Goal: Task Accomplishment & Management: Complete application form

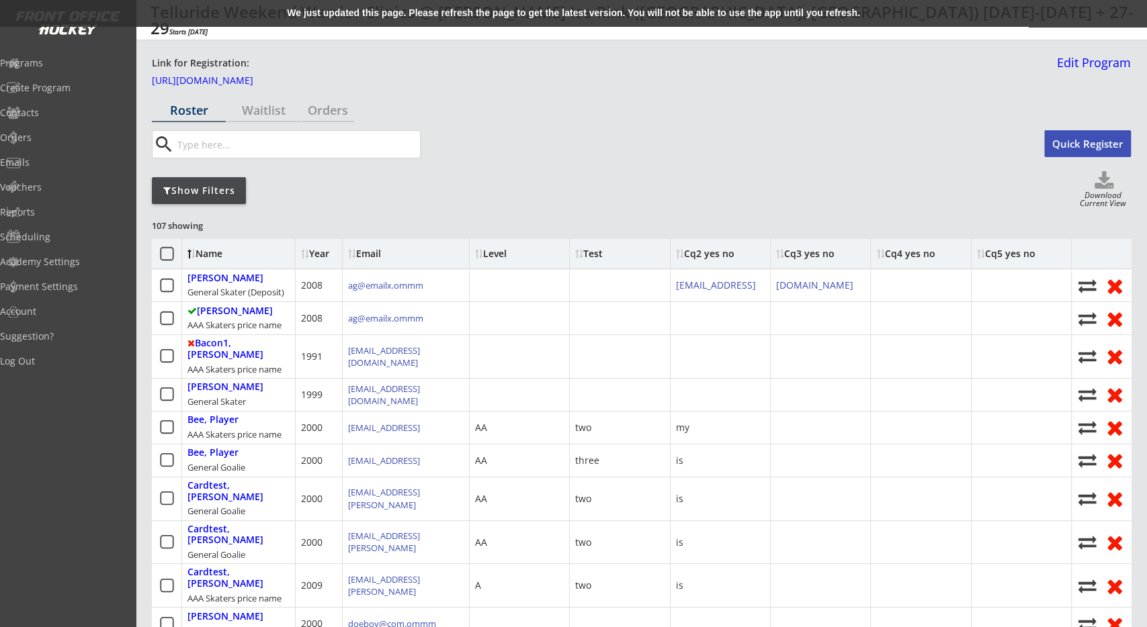
scroll to position [145, 0]
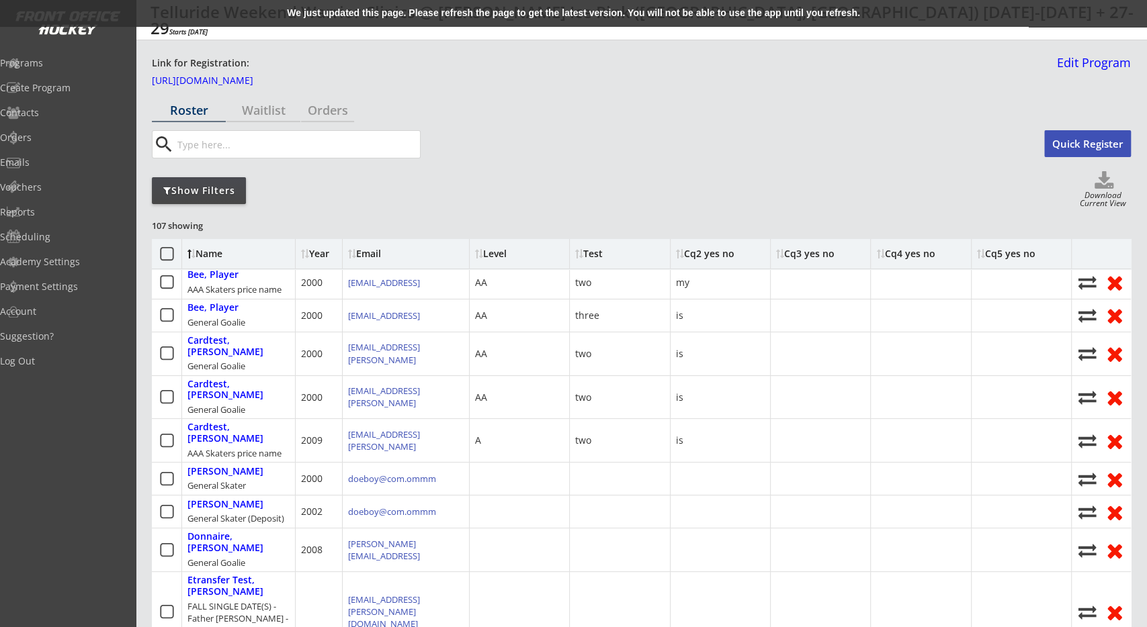
click at [707, 140] on div "search" at bounding box center [587, 144] width 871 height 28
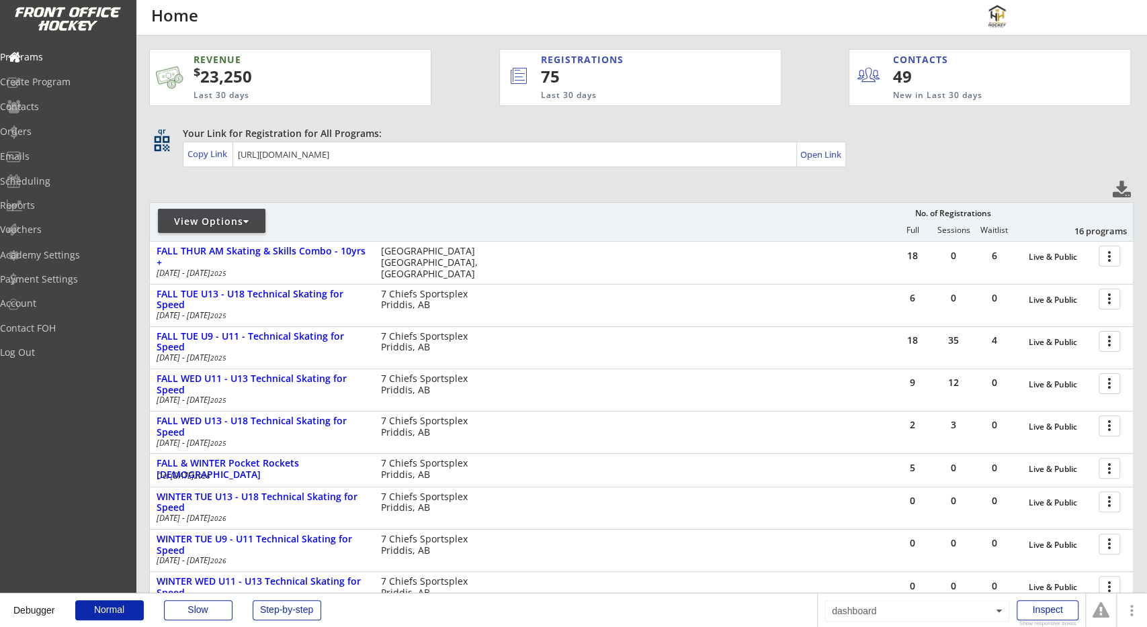
click at [144, 187] on div "REVENUE $ 23,250 Last 30 days REGISTRATIONS 75 Last 30 days CONTACTS 49 New in …" at bounding box center [641, 421] width 1011 height 770
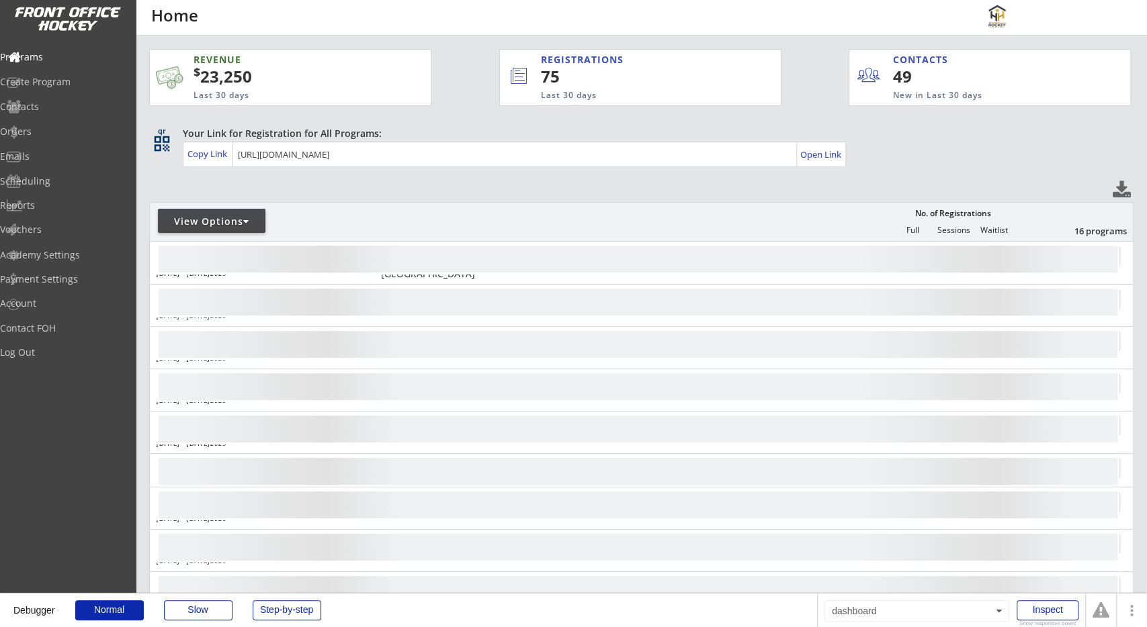
scroll to position [70, 0]
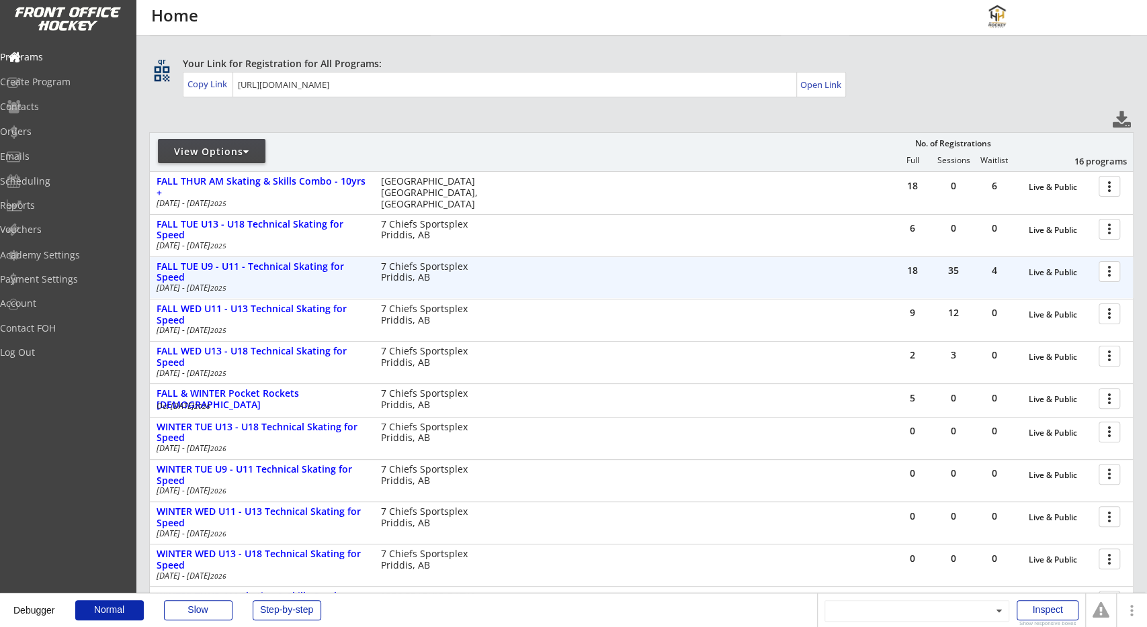
click at [1116, 272] on div at bounding box center [1112, 271] width 24 height 24
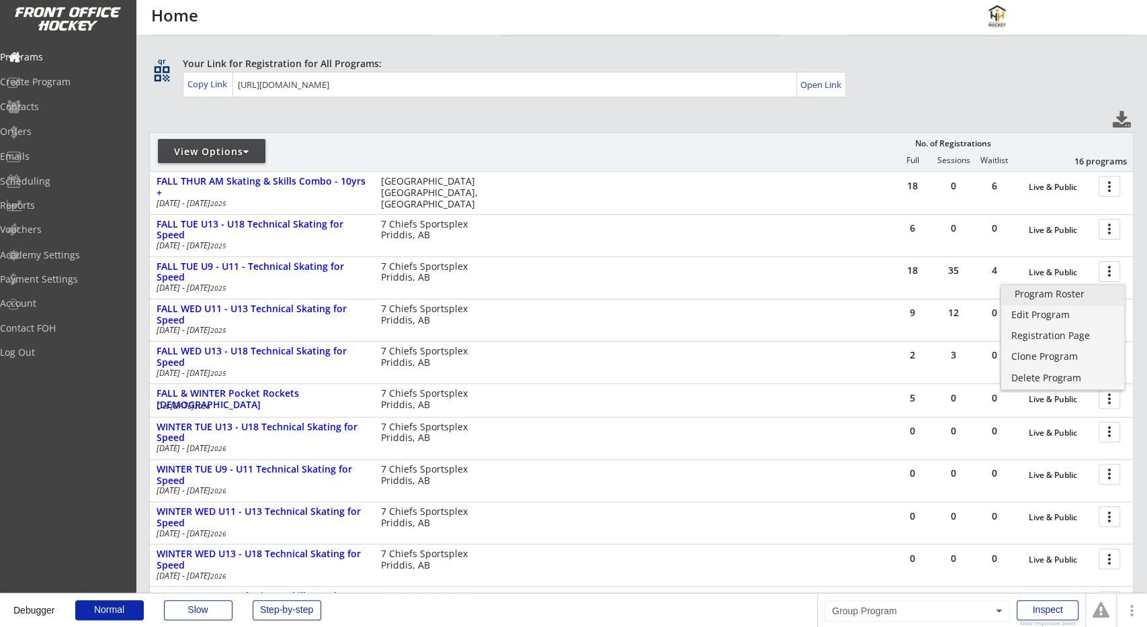
click at [1081, 302] on link "Program Roster" at bounding box center [1063, 295] width 124 height 20
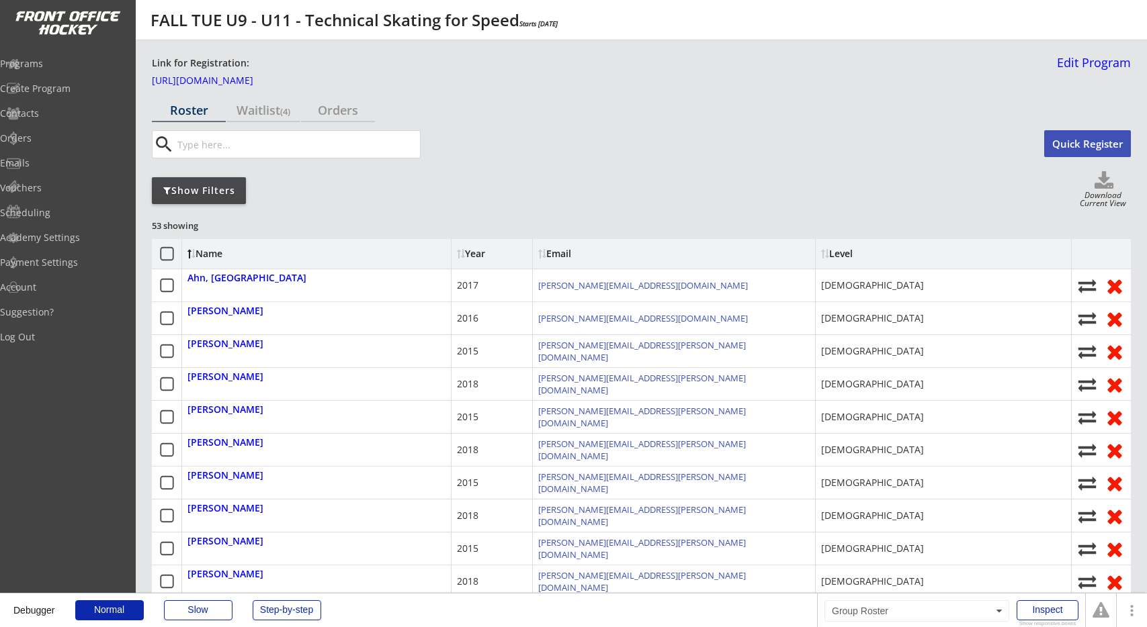
click at [408, 202] on div "Show Filters Download Current View" at bounding box center [641, 190] width 979 height 38
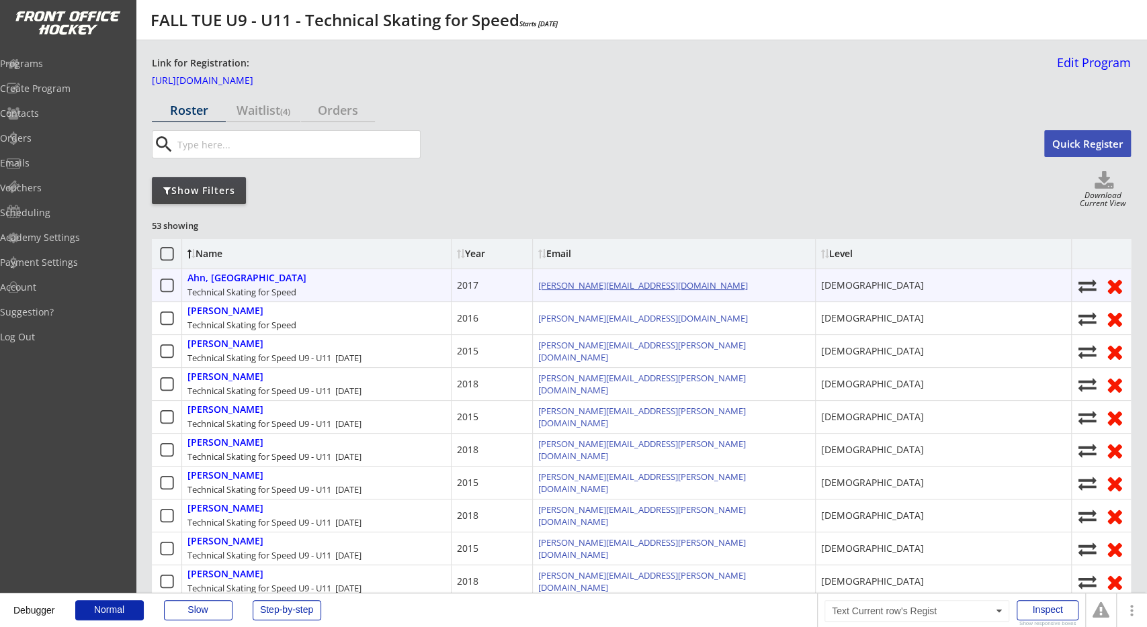
click at [623, 287] on link "angeline.ahn2016@gmail.com" at bounding box center [643, 285] width 210 height 12
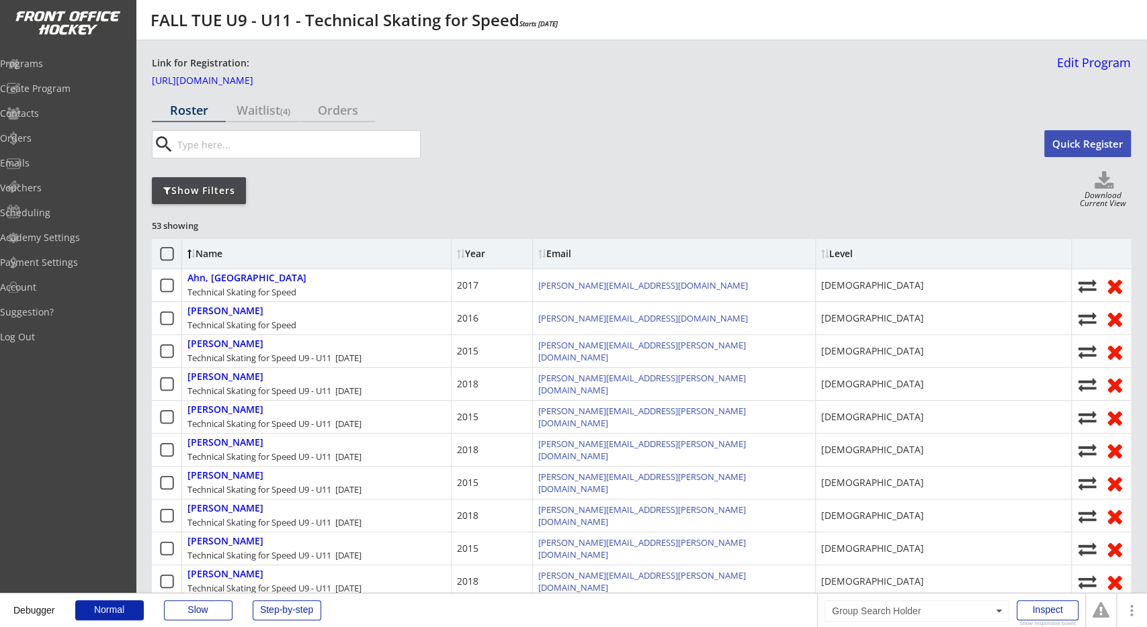
click at [826, 161] on div "search Quick Register" at bounding box center [641, 146] width 979 height 33
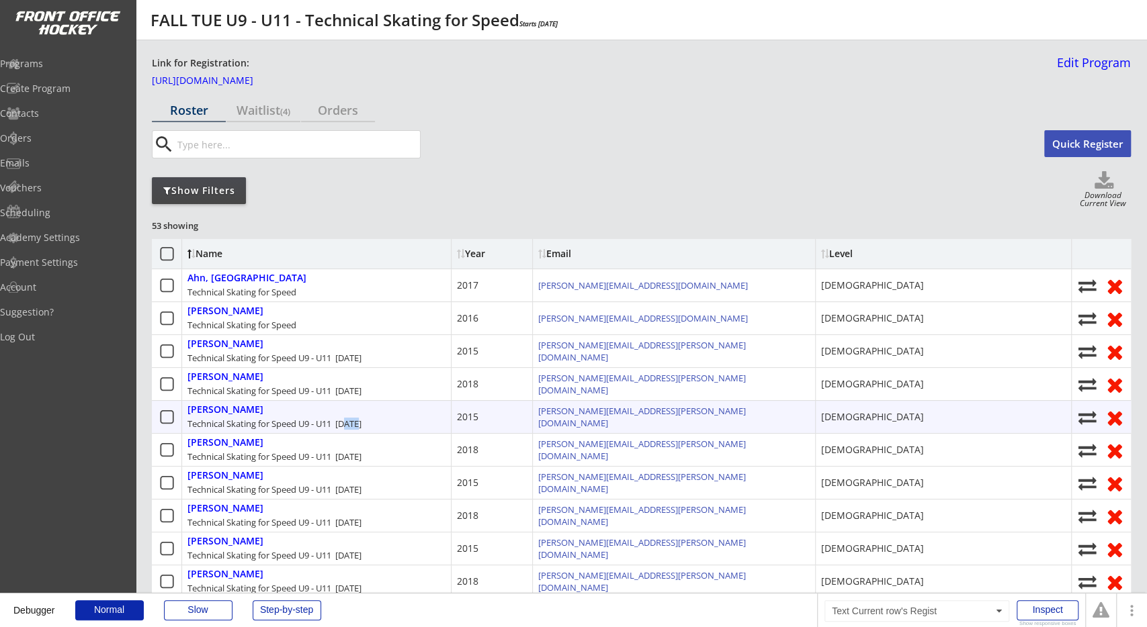
click at [361, 418] on div "Technical Skating for Speed U9 - U11 Oct 28, 2025" at bounding box center [274, 424] width 174 height 12
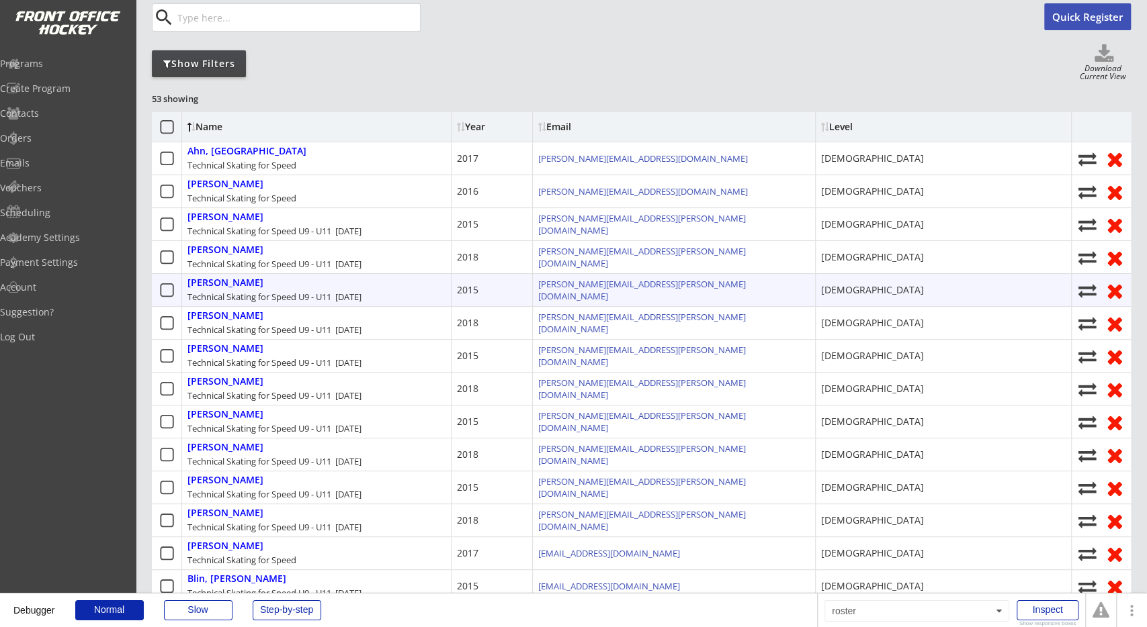
scroll to position [140, 0]
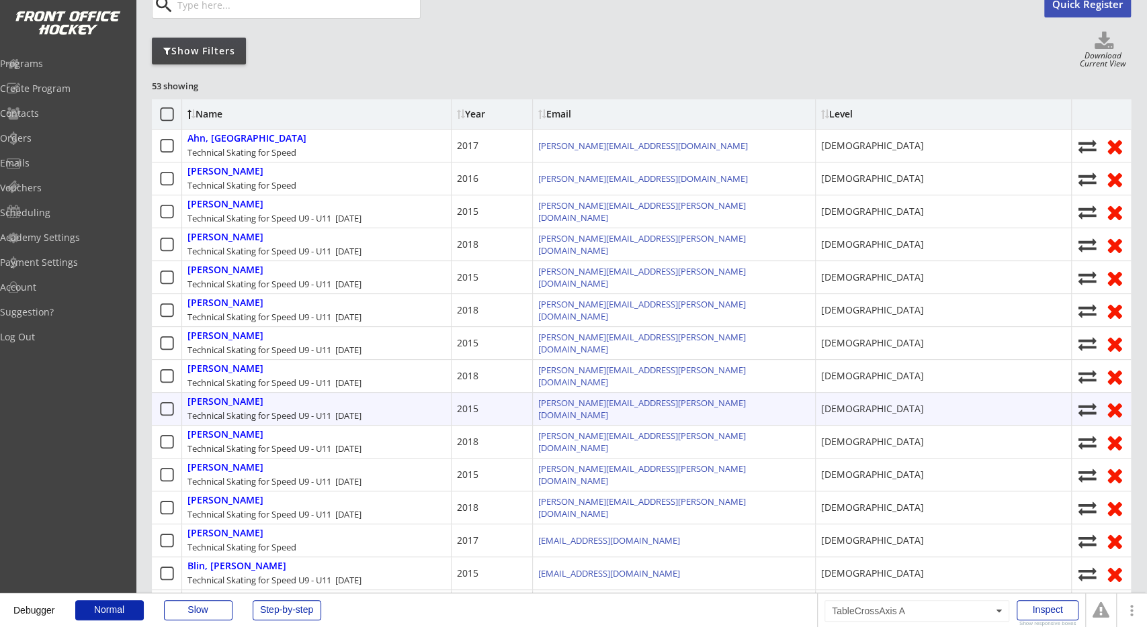
click at [361, 417] on div "Technical Skating for Speed U9 - U11 Nov 4, 2025" at bounding box center [274, 416] width 174 height 12
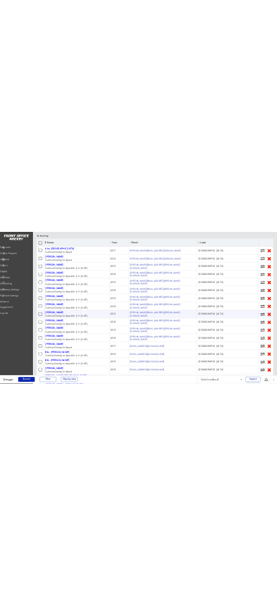
scroll to position [0, 0]
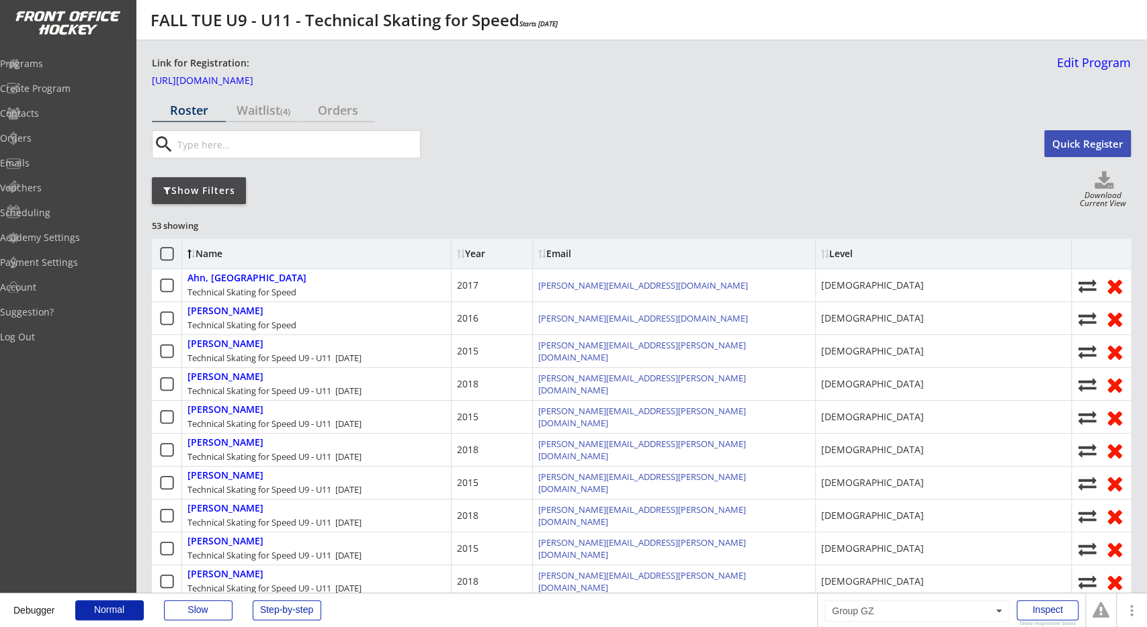
click at [394, 195] on div "Show Filters Download Current View" at bounding box center [641, 190] width 979 height 38
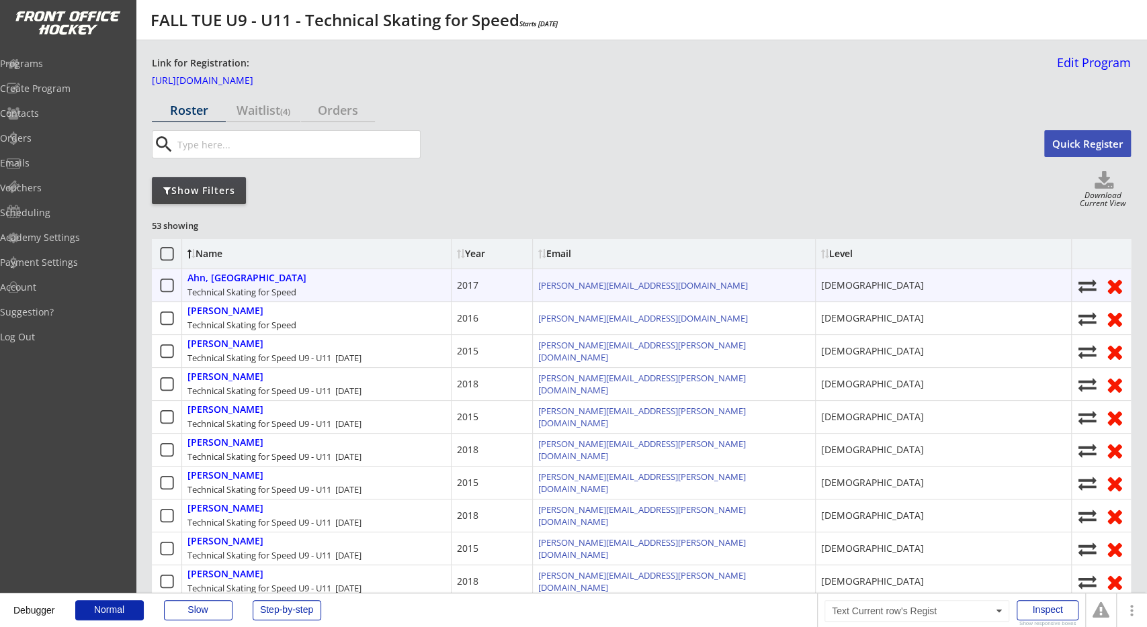
drag, startPoint x: 302, startPoint y: 288, endPoint x: 312, endPoint y: 289, distance: 10.8
click at [312, 289] on div "Ahn, Brooklyn Technical Skating for Speed" at bounding box center [316, 285] width 269 height 32
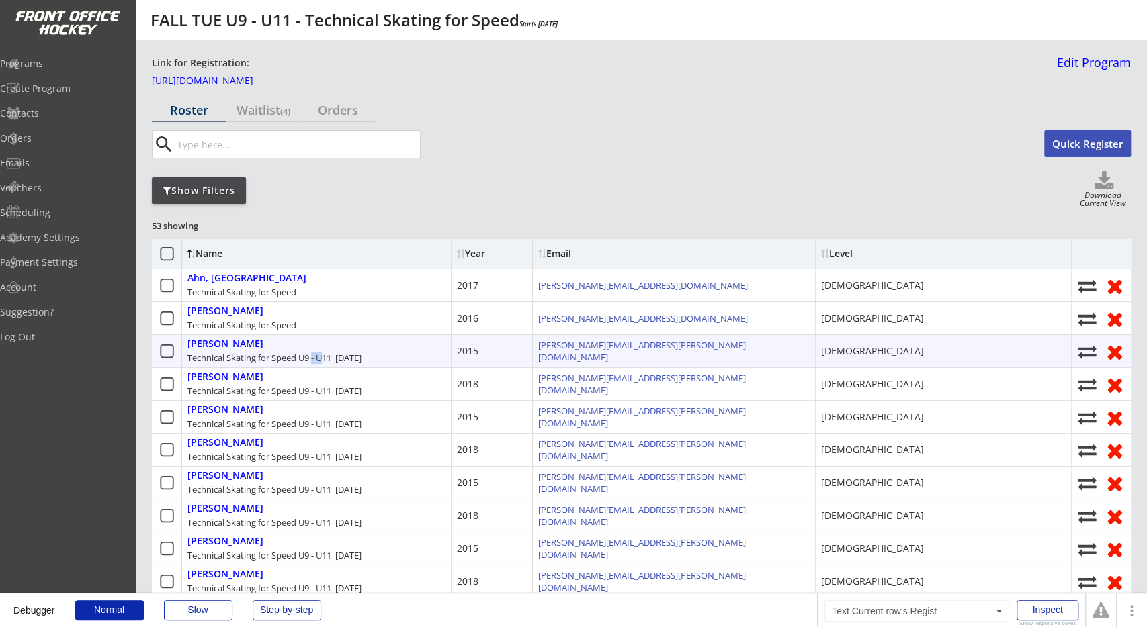
drag, startPoint x: 361, startPoint y: 360, endPoint x: 368, endPoint y: 361, distance: 7.4
click at [361, 361] on div "Technical Skating for Speed U9 - U11 Oct 14, 2025" at bounding box center [274, 358] width 174 height 12
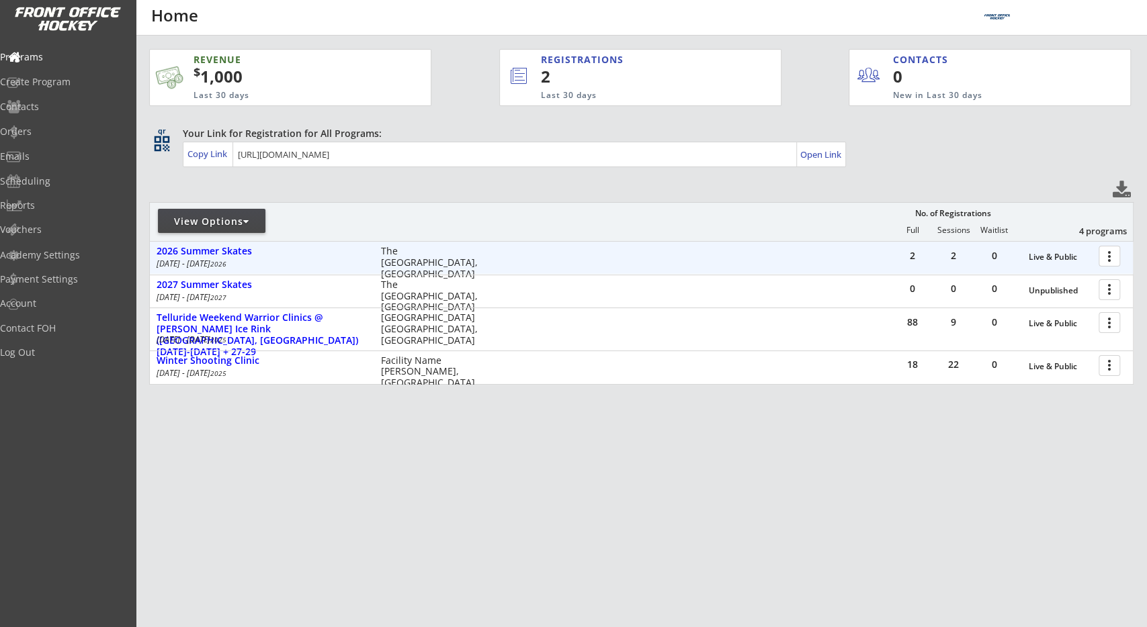
click at [1107, 264] on div at bounding box center [1112, 256] width 24 height 24
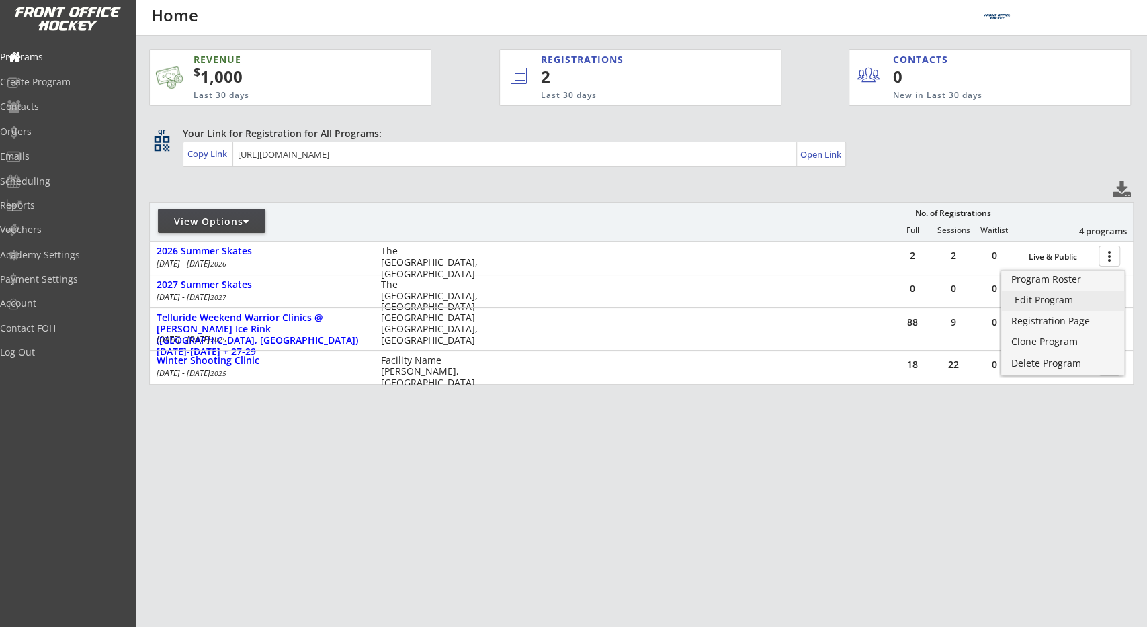
click at [1081, 296] on div "Edit Program" at bounding box center [1062, 300] width 97 height 9
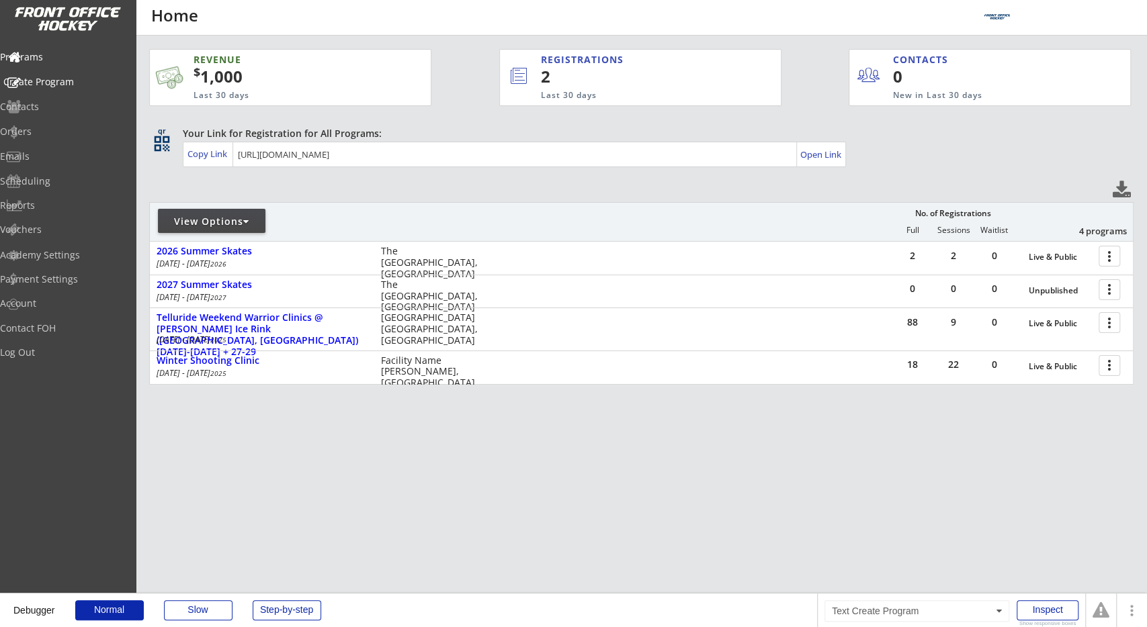
click at [91, 84] on div "Create Program" at bounding box center [63, 81] width 121 height 9
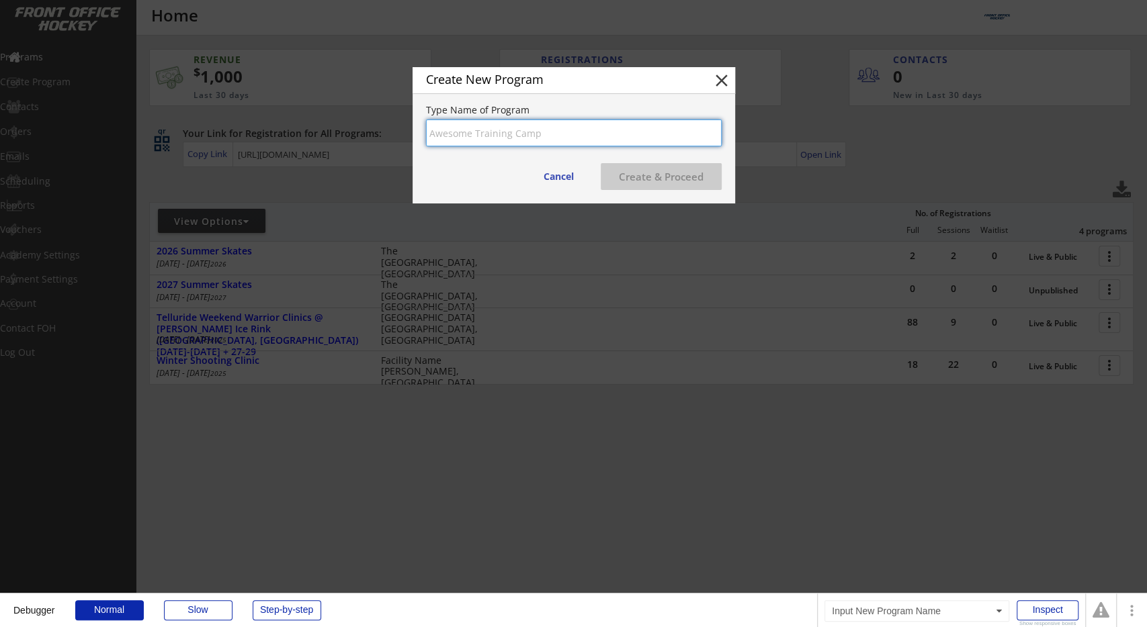
click at [452, 138] on input "input" at bounding box center [574, 133] width 296 height 27
type input "Test Color"
click at [660, 179] on button "Create & Proceed" at bounding box center [660, 176] width 121 height 27
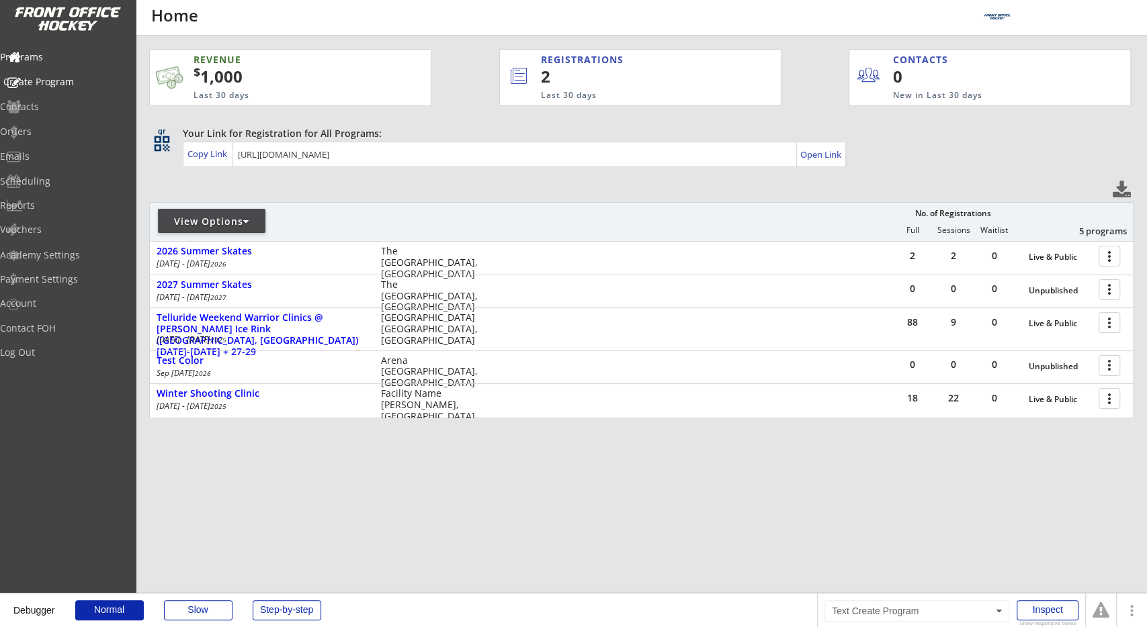
click at [52, 77] on div "Create Program" at bounding box center [63, 81] width 121 height 9
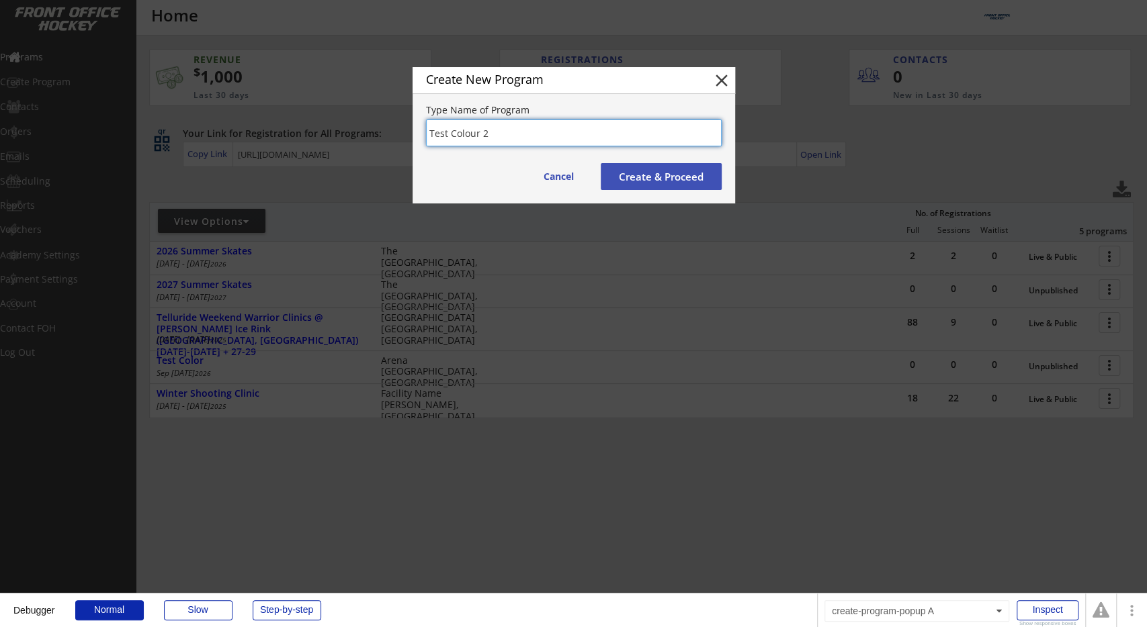
type input "Test Colour 2"
click at [661, 185] on button "Create & Proceed" at bounding box center [660, 176] width 121 height 27
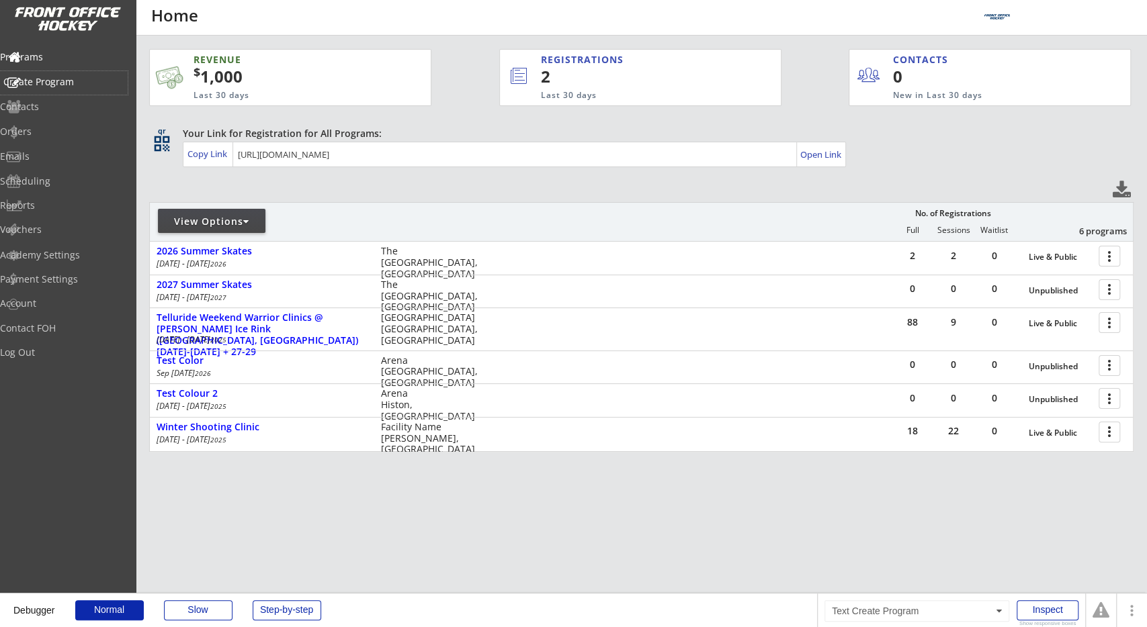
click at [69, 84] on div "Create Program" at bounding box center [63, 81] width 121 height 9
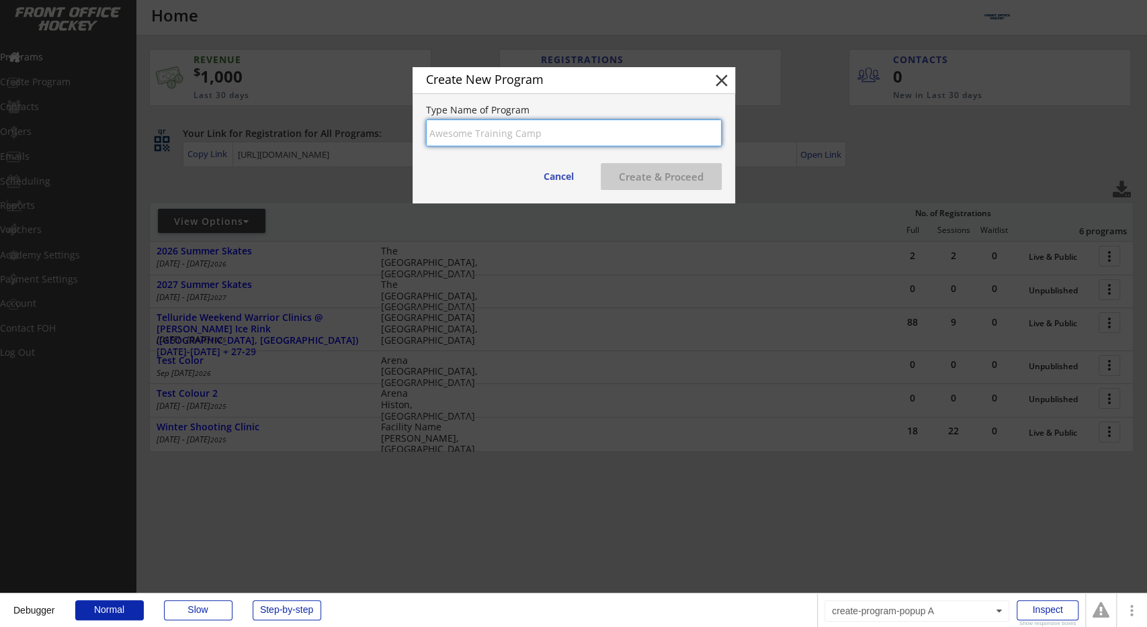
click at [525, 148] on div "Create New Program close Type Name of Program Cancel Create & Proceed" at bounding box center [573, 135] width 322 height 136
click at [568, 121] on input "input" at bounding box center [574, 133] width 296 height 27
click at [562, 131] on input "input" at bounding box center [574, 133] width 296 height 27
type input "tets again"
